Goal: Find contact information: Find contact information

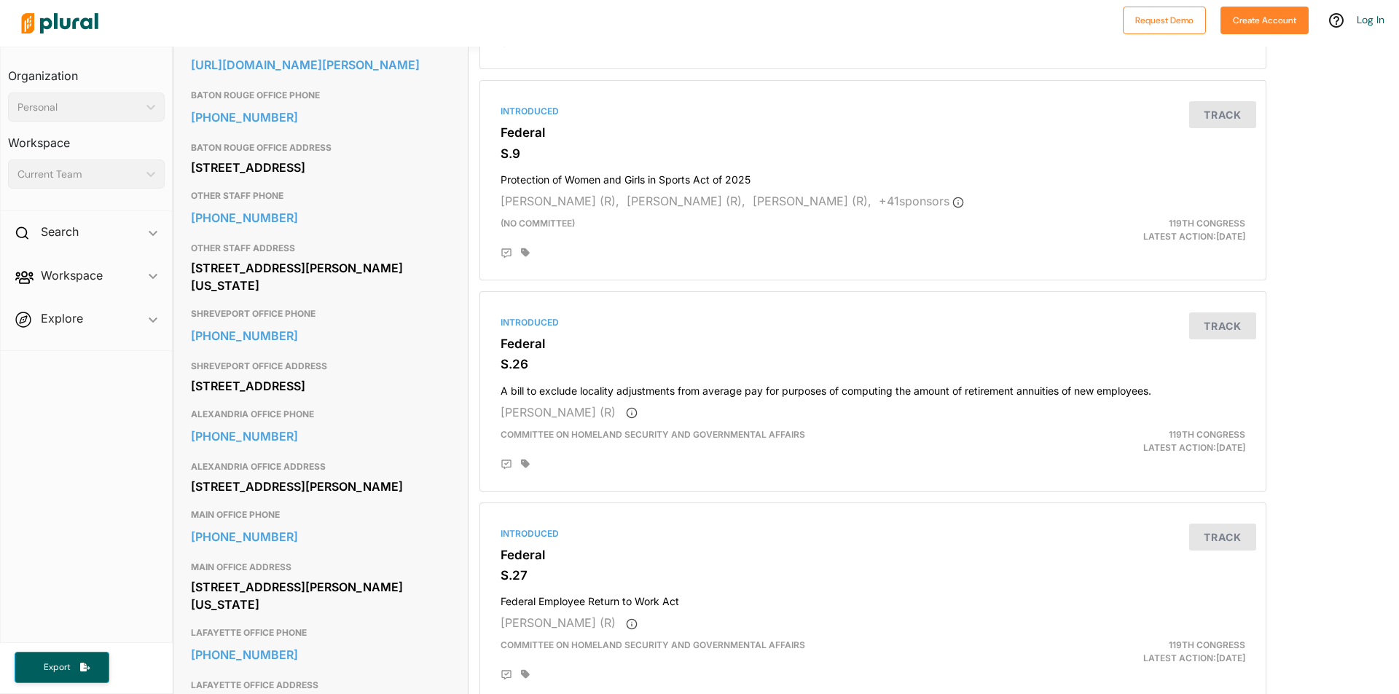
scroll to position [510, 0]
drag, startPoint x: 192, startPoint y: 283, endPoint x: 323, endPoint y: 307, distance: 132.6
click at [323, 296] on div "[STREET_ADDRESS][PERSON_NAME][US_STATE]" at bounding box center [320, 275] width 259 height 39
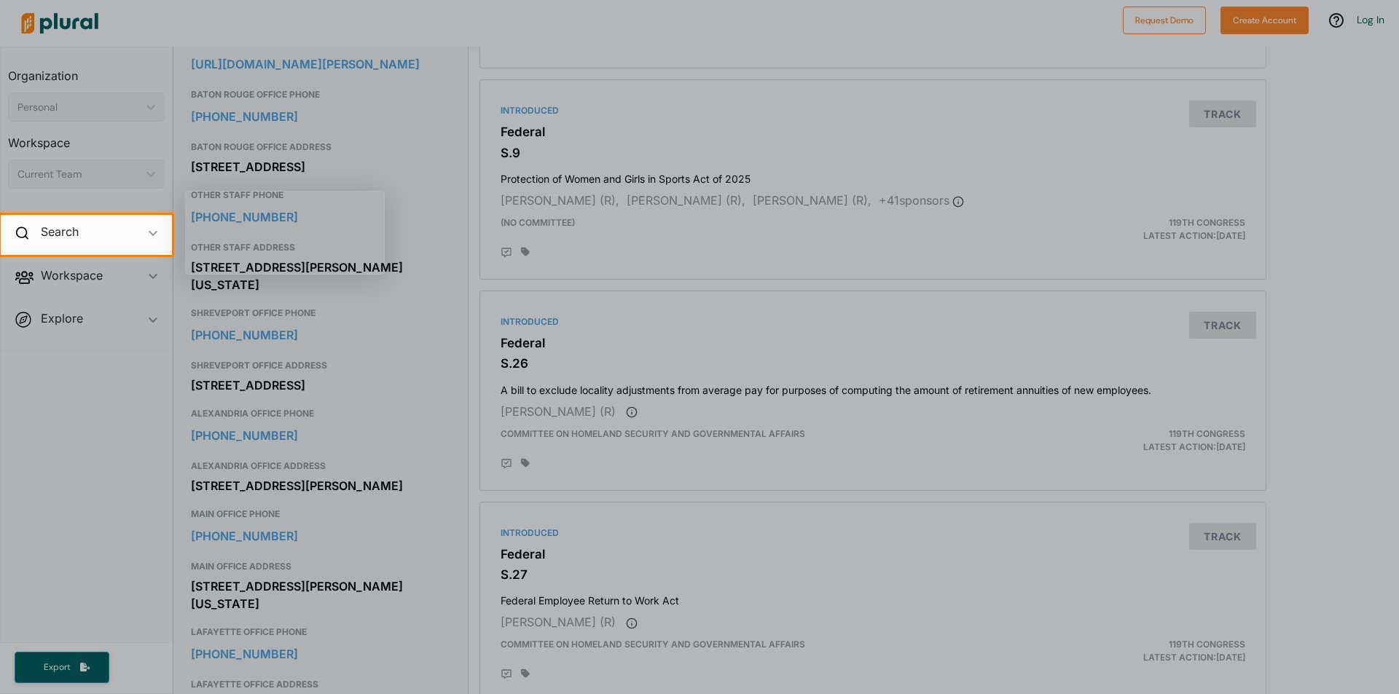
drag, startPoint x: 274, startPoint y: 287, endPoint x: 273, endPoint y: 315, distance: 28.4
click at [273, 315] on div at bounding box center [699, 474] width 1399 height 439
click at [262, 304] on div at bounding box center [699, 474] width 1399 height 439
click at [294, 311] on div at bounding box center [699, 474] width 1399 height 439
click at [382, 307] on div at bounding box center [699, 474] width 1399 height 439
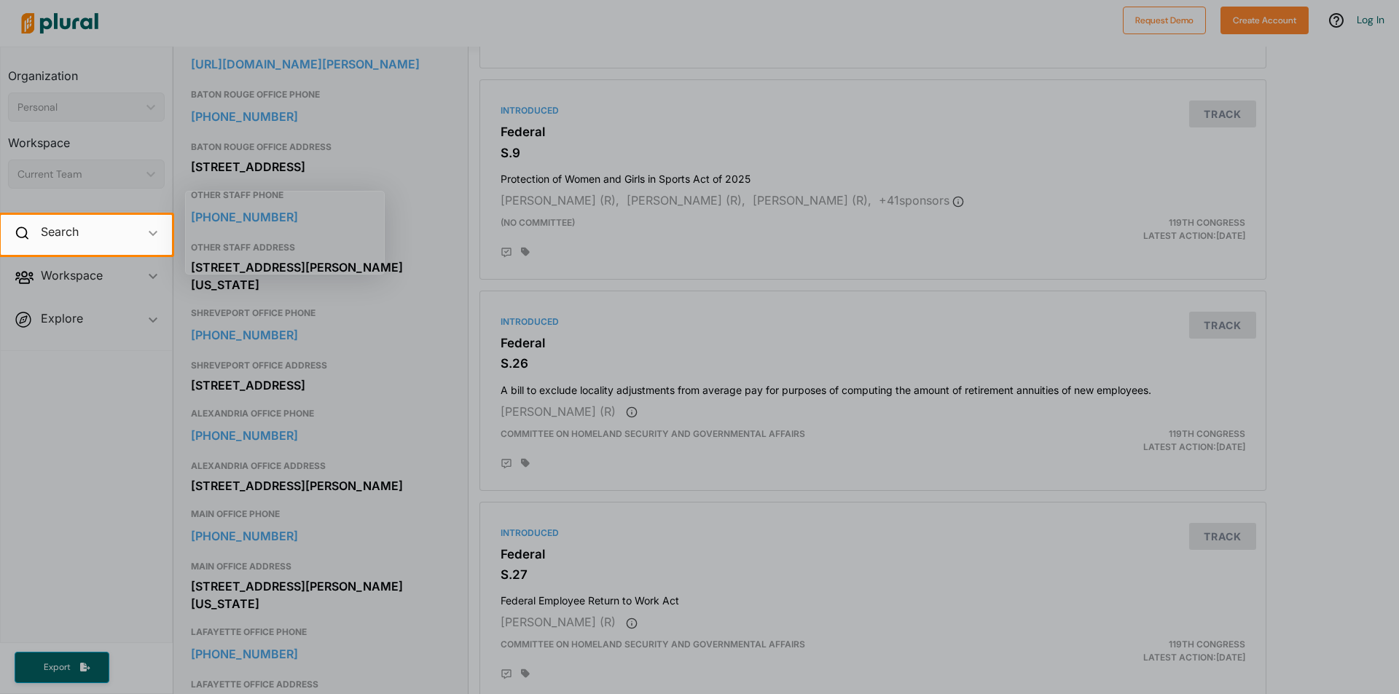
click at [385, 321] on div at bounding box center [699, 474] width 1399 height 439
click at [67, 237] on h2 "Search" at bounding box center [60, 232] width 38 height 16
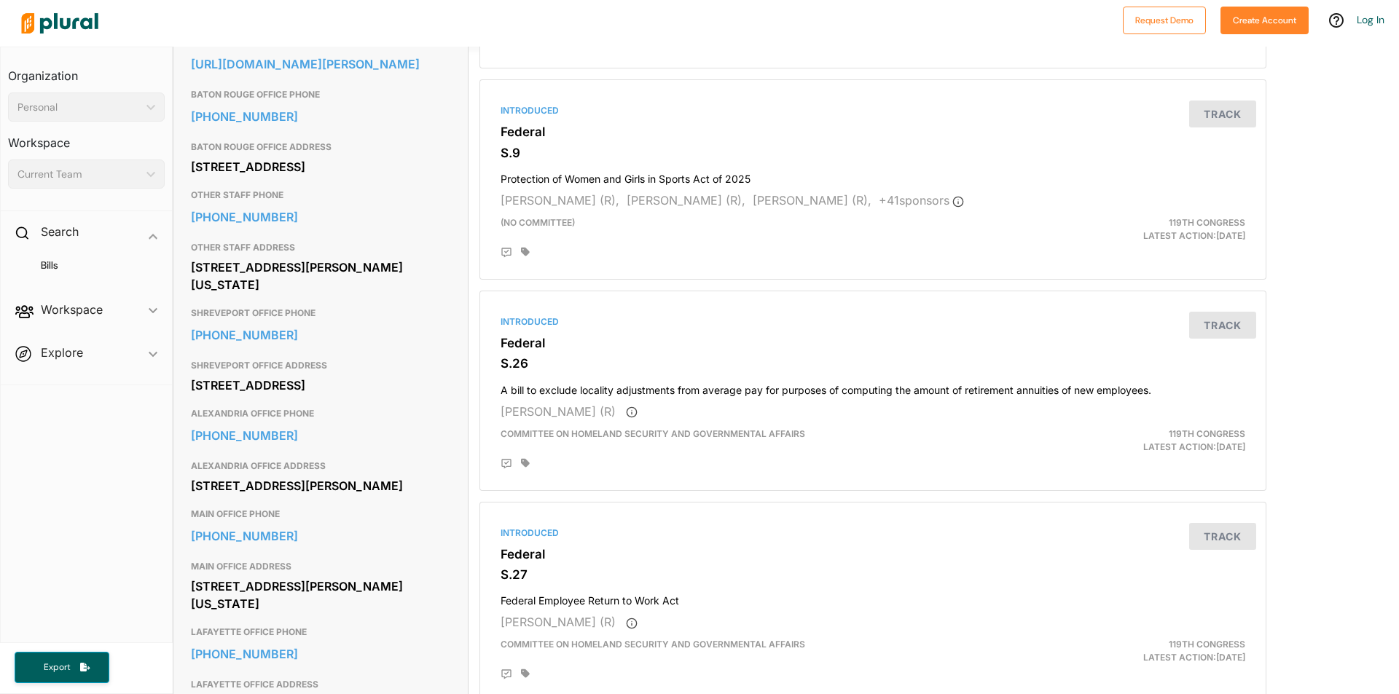
drag, startPoint x: 193, startPoint y: 284, endPoint x: 325, endPoint y: 307, distance: 133.8
click at [325, 296] on div "[STREET_ADDRESS][PERSON_NAME][US_STATE]" at bounding box center [320, 275] width 259 height 39
copy div "[STREET_ADDRESS][PERSON_NAME][US_STATE]"
